Goal: Transaction & Acquisition: Obtain resource

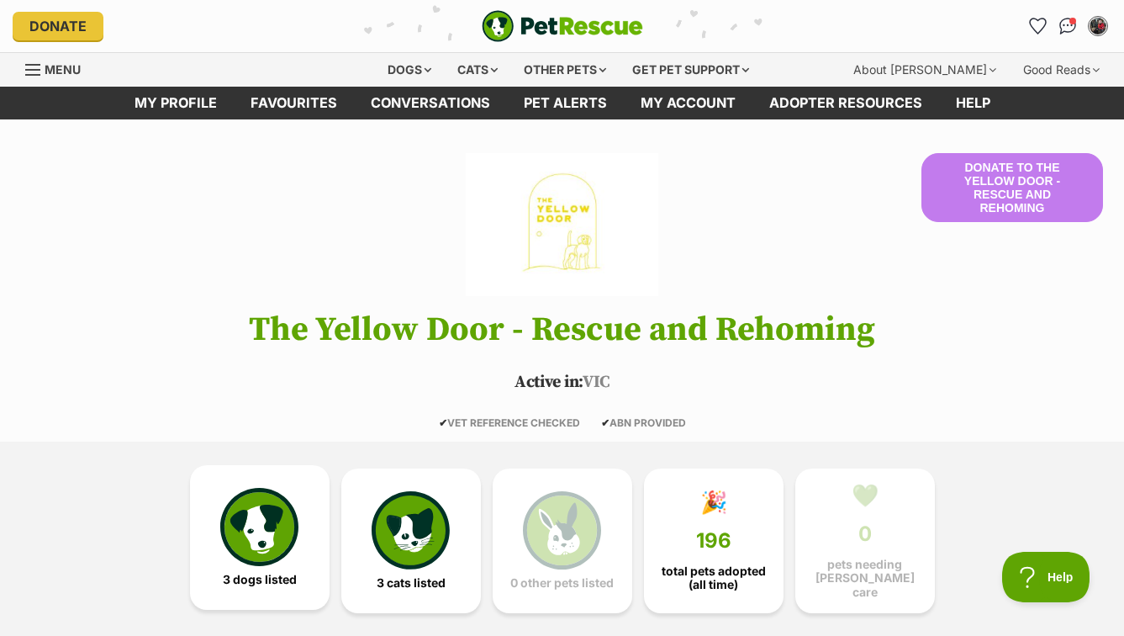
click at [248, 541] on img at bounding box center [258, 526] width 77 height 77
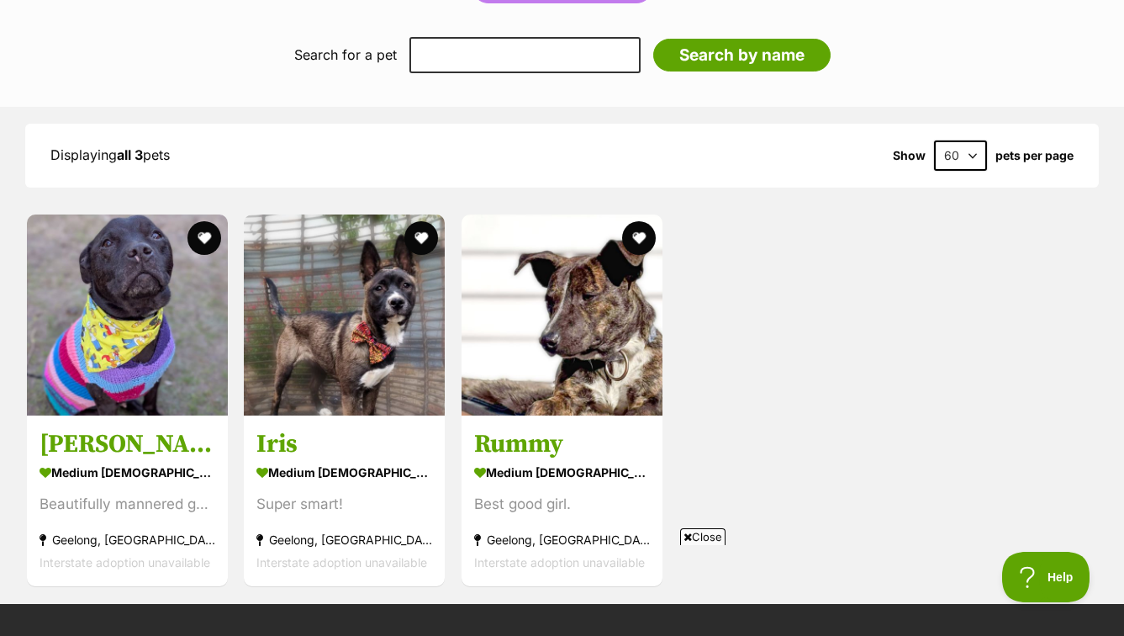
scroll to position [1126, 0]
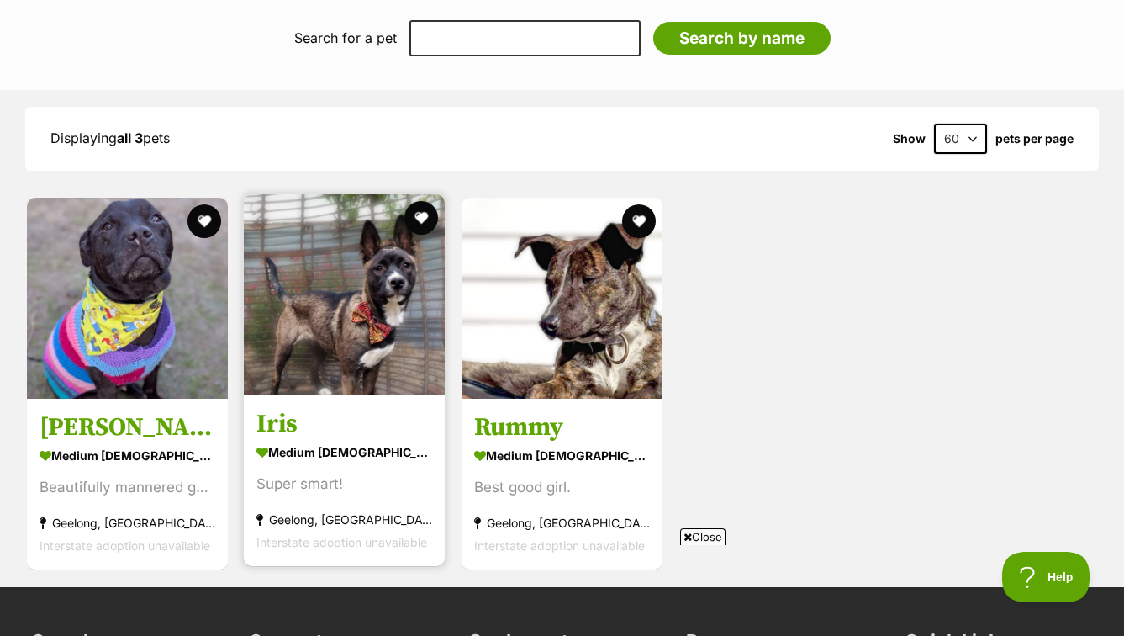
click at [318, 320] on img at bounding box center [344, 294] width 201 height 201
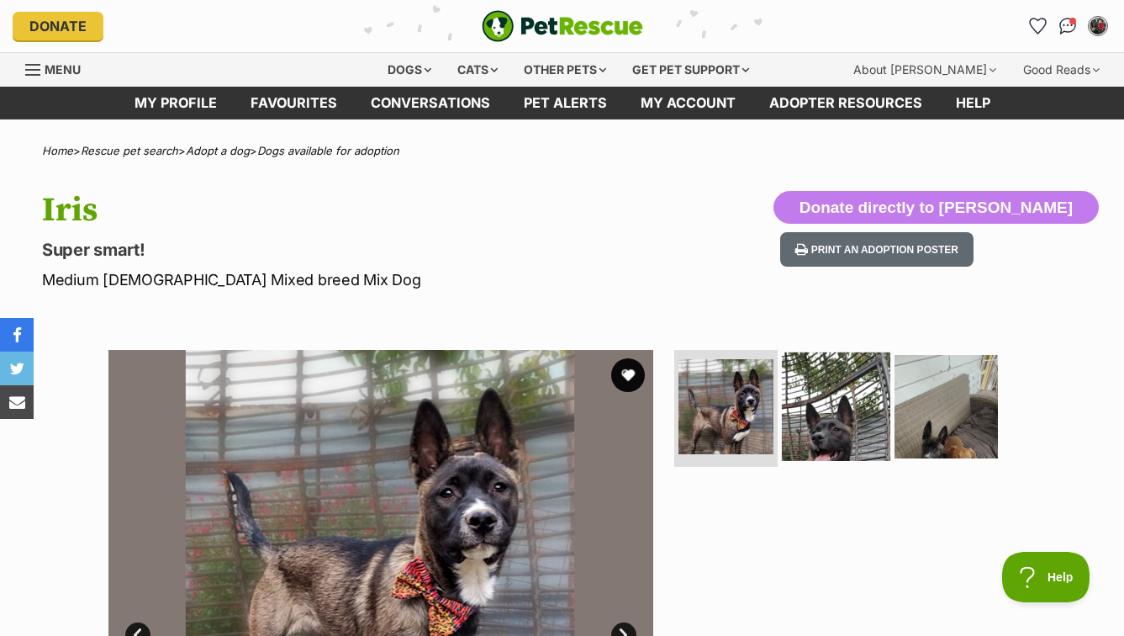
click at [822, 410] on img at bounding box center [836, 405] width 108 height 108
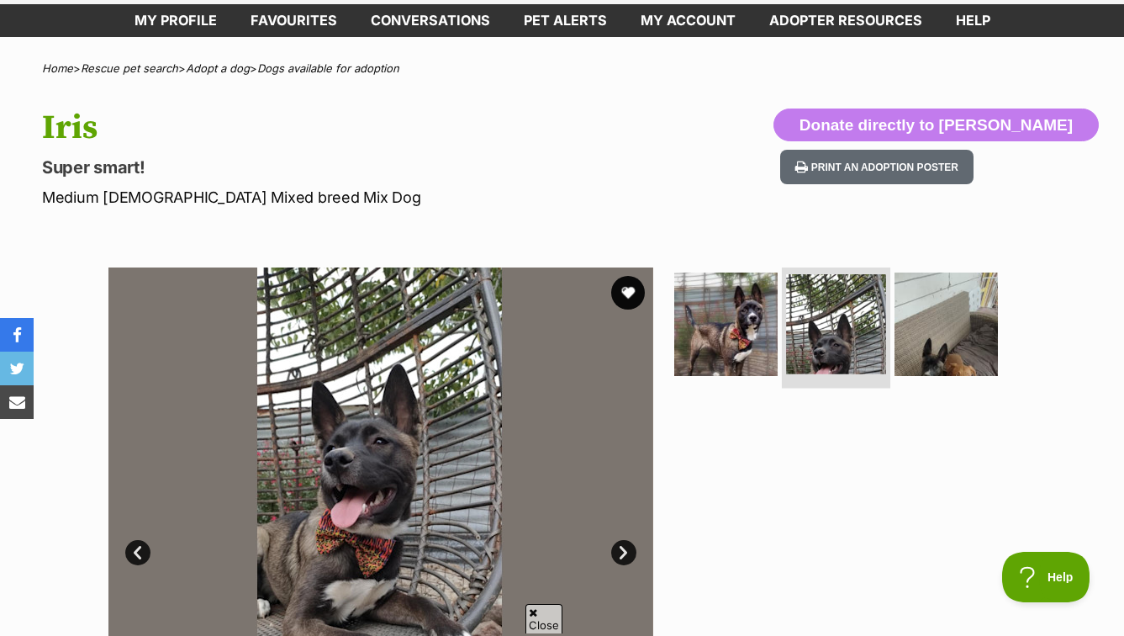
scroll to position [91, 0]
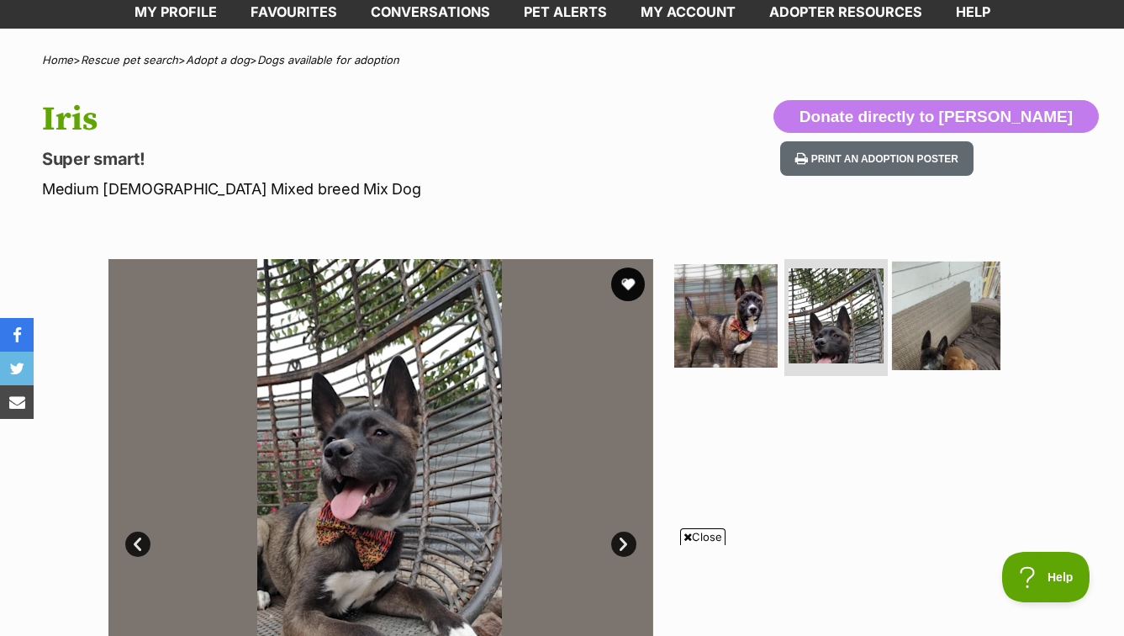
click at [972, 336] on img at bounding box center [946, 315] width 108 height 108
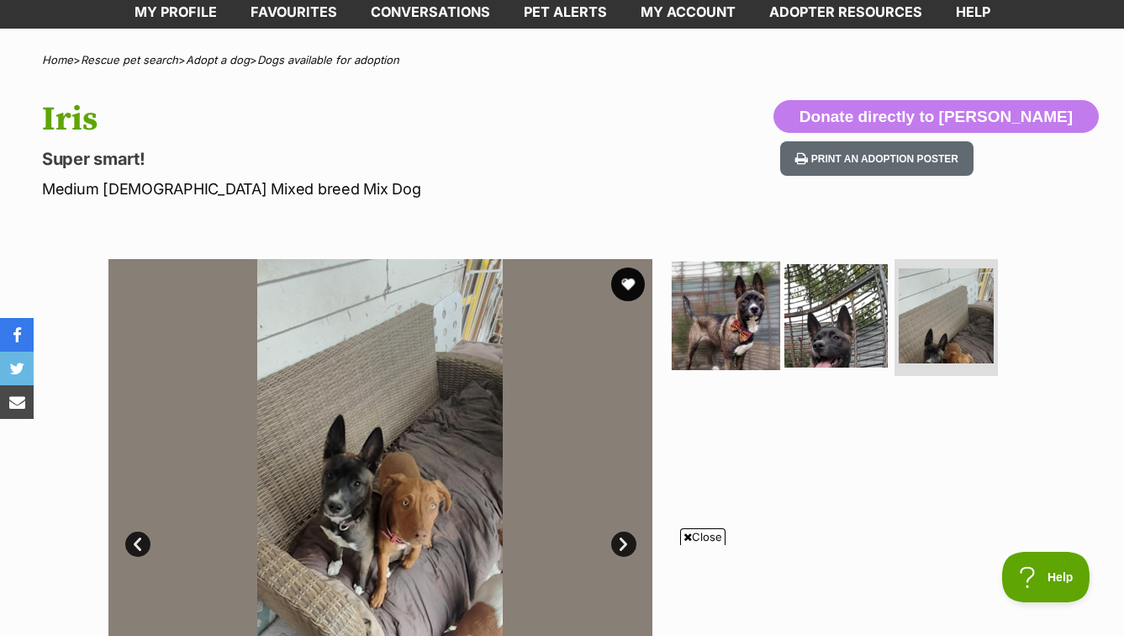
click at [730, 356] on img at bounding box center [726, 315] width 108 height 108
